Goal: Information Seeking & Learning: Check status

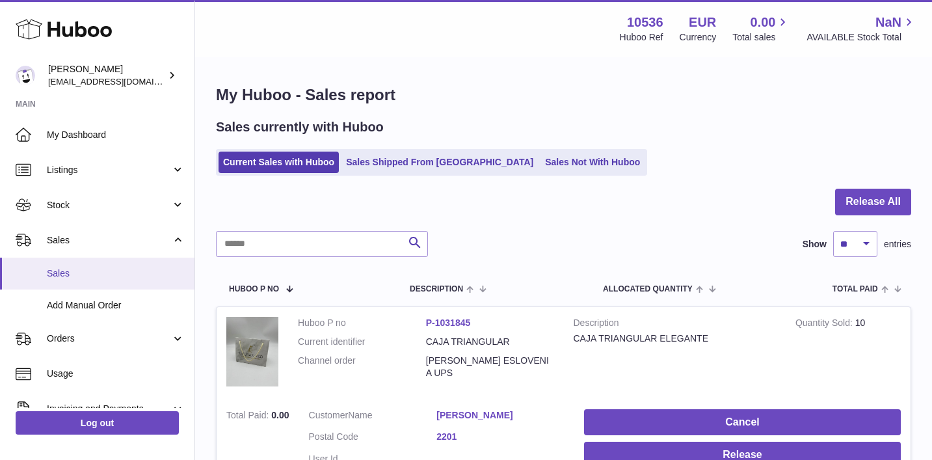
click at [142, 267] on span "Sales" at bounding box center [116, 273] width 138 height 12
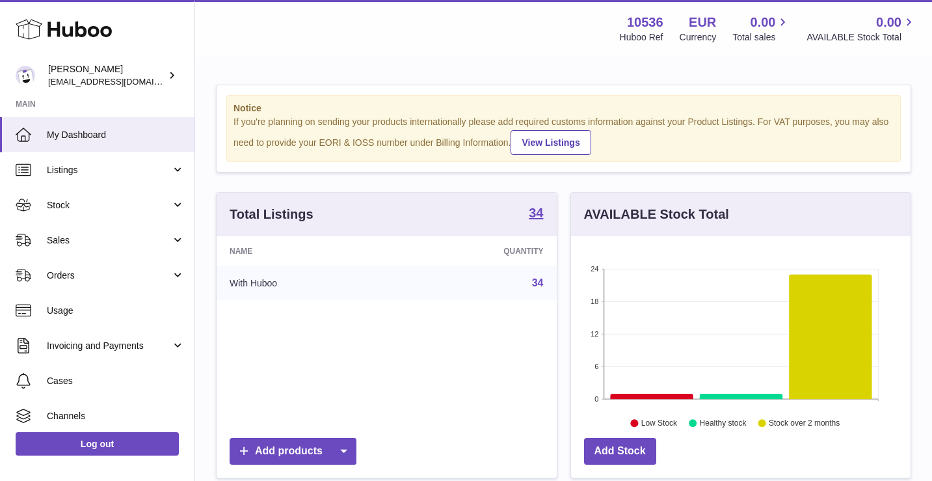
scroll to position [203, 339]
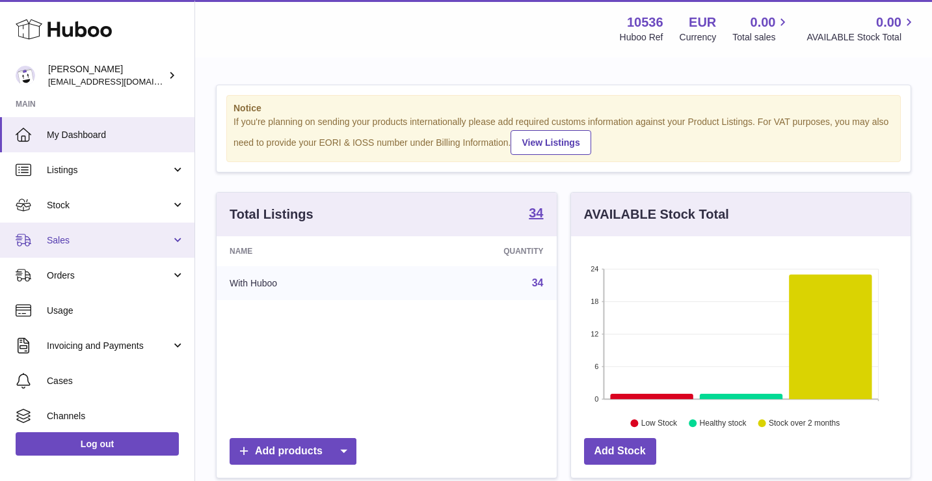
click at [59, 243] on span "Sales" at bounding box center [109, 240] width 124 height 12
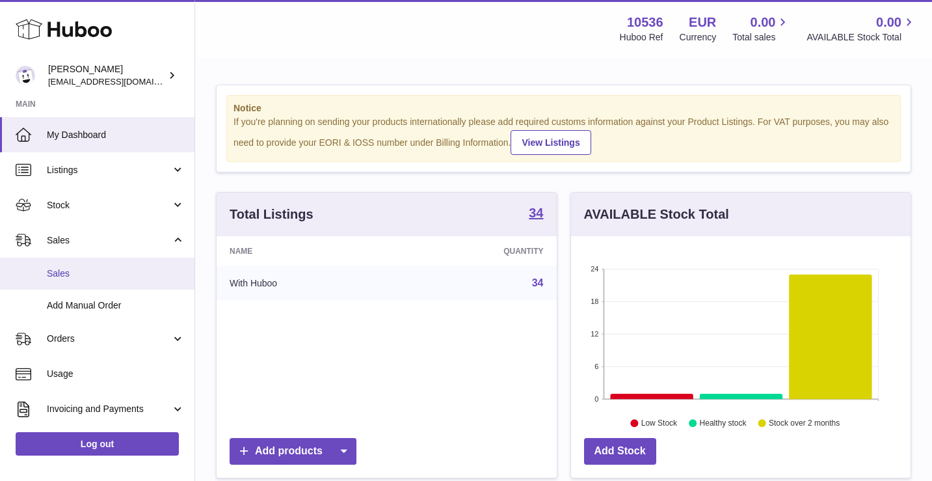
click at [60, 273] on span "Sales" at bounding box center [116, 273] width 138 height 12
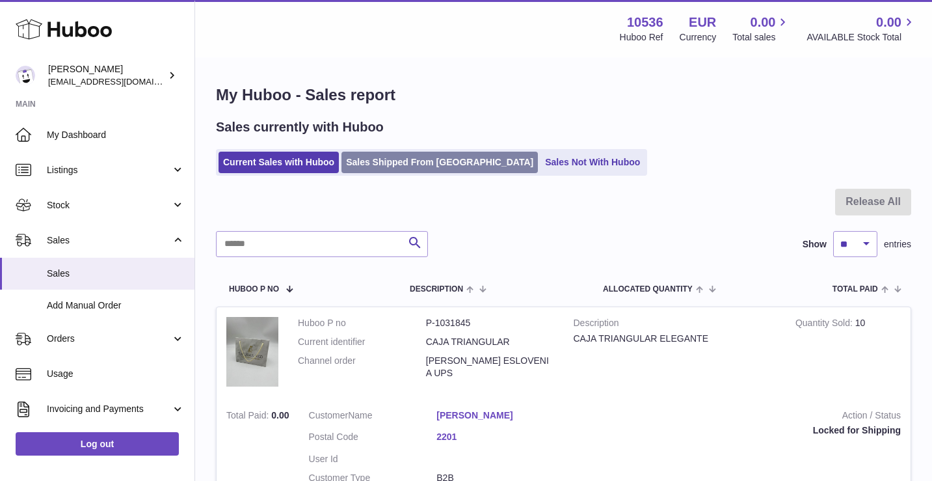
click at [424, 165] on link "Sales Shipped From [GEOGRAPHIC_DATA]" at bounding box center [439, 162] width 196 height 21
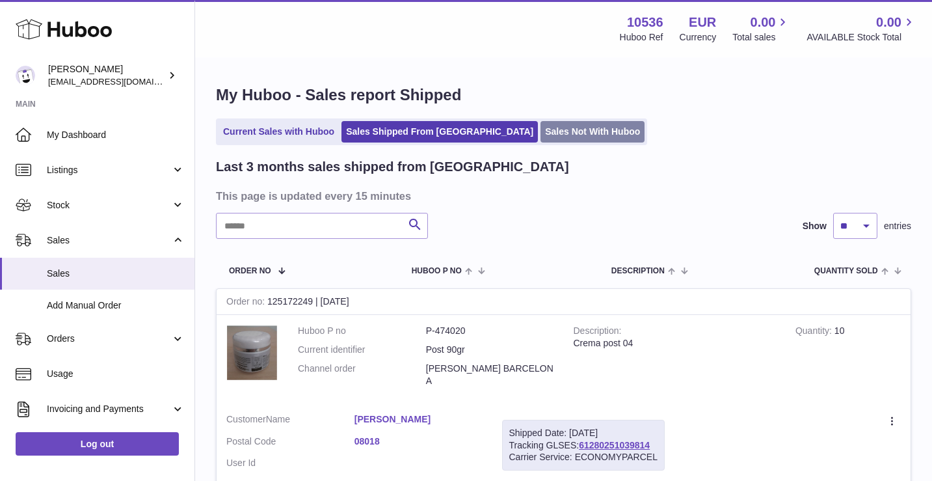
click at [540, 132] on link "Sales Not With Huboo" at bounding box center [592, 131] width 104 height 21
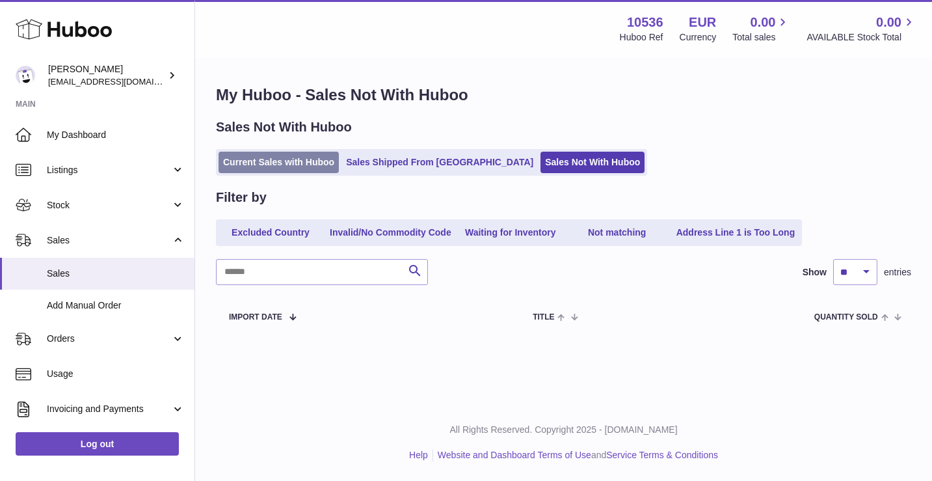
click at [310, 168] on link "Current Sales with Huboo" at bounding box center [279, 162] width 120 height 21
